Goal: Find specific page/section: Find specific page/section

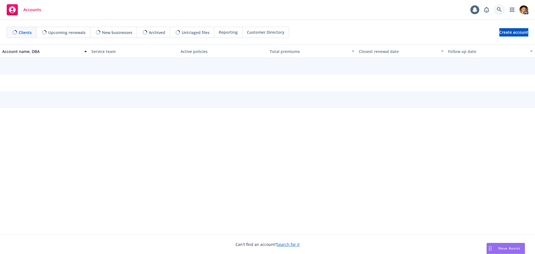
click at [496, 9] on link at bounding box center [499, 9] width 11 height 11
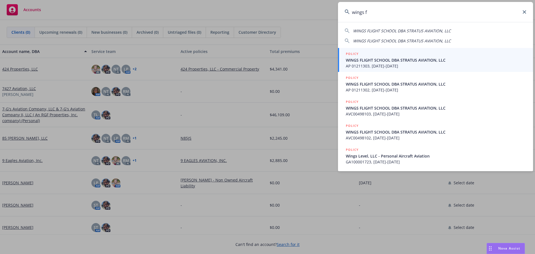
type input "wings f"
click at [373, 59] on span "WINGS FLIGHT SCHOOL DBA STRATUS AVIATION, LLC" at bounding box center [436, 60] width 180 height 6
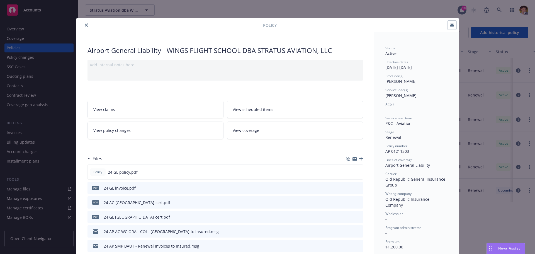
click at [18, 30] on div "Policy Airport General Liability - WINGS FLIGHT SCHOOL DBA STRATUS AVIATION, LL…" at bounding box center [267, 127] width 535 height 254
drag, startPoint x: 87, startPoint y: 24, endPoint x: 77, endPoint y: 26, distance: 10.6
click at [87, 24] on button "close" at bounding box center [86, 25] width 7 height 7
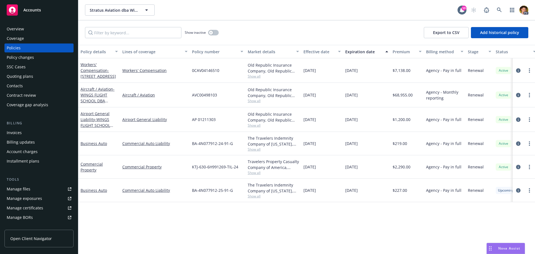
click at [21, 33] on div "Overview" at bounding box center [15, 29] width 17 height 9
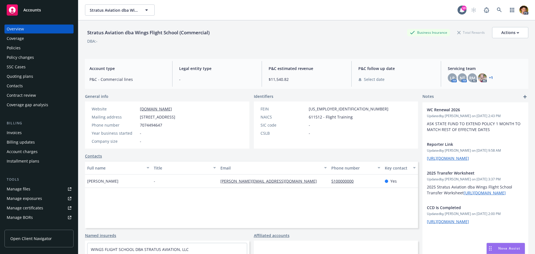
drag, startPoint x: 186, startPoint y: 116, endPoint x: 194, endPoint y: 116, distance: 8.1
click at [175, 116] on span "[STREET_ADDRESS]" at bounding box center [157, 117] width 35 height 6
click at [177, 125] on div "Phone number [PHONE_NUMBER]" at bounding box center [133, 125] width 88 height 6
click at [15, 46] on div "Policies" at bounding box center [14, 47] width 14 height 9
